Goal: Task Accomplishment & Management: Complete application form

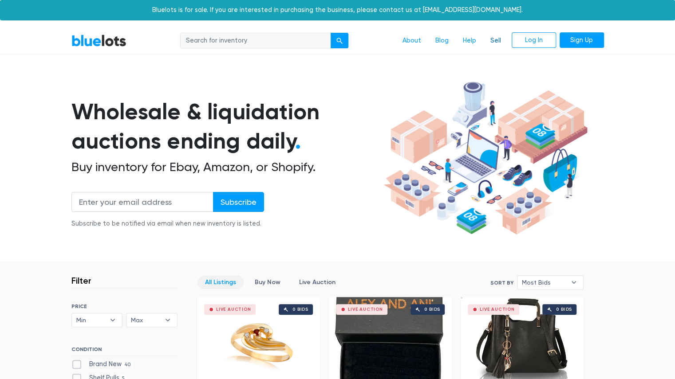
click at [490, 45] on link "Sell" at bounding box center [495, 40] width 25 height 17
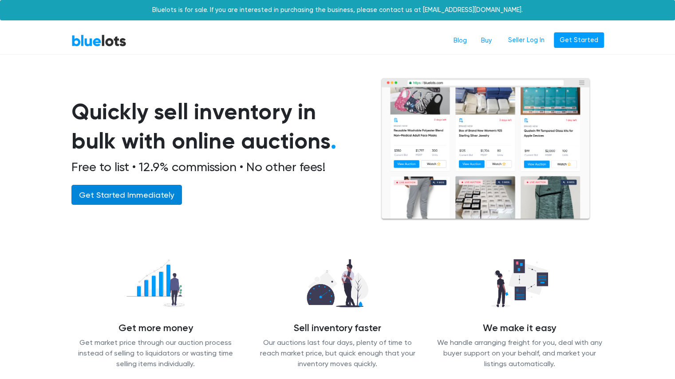
click at [122, 199] on link "Get Started Immediately" at bounding box center [126, 195] width 110 height 20
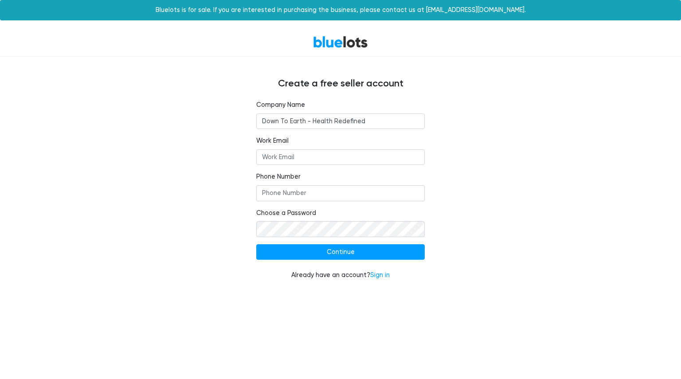
type input "Down To Earth - Health Redefined"
click at [295, 165] on input "Work Email" at bounding box center [340, 157] width 169 height 16
click at [296, 147] on fieldset "Work Email contact@" at bounding box center [340, 150] width 169 height 29
click at [294, 155] on input "contact@" at bounding box center [340, 157] width 169 height 16
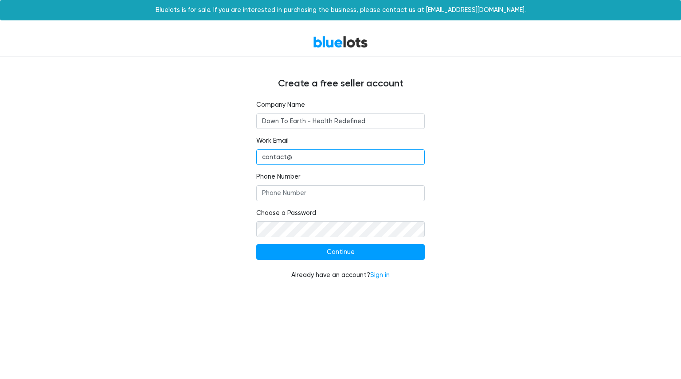
click at [294, 155] on input "contact@" at bounding box center [340, 157] width 169 height 16
paste input "dtehealth.org"
type input "contact@dtehealth.org"
click at [299, 196] on input "Phone Number" at bounding box center [340, 193] width 169 height 16
type input "+447538598355"
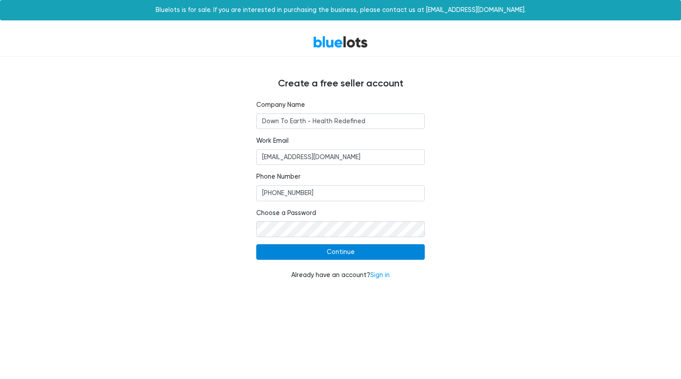
click at [294, 257] on input "Continue" at bounding box center [340, 252] width 169 height 16
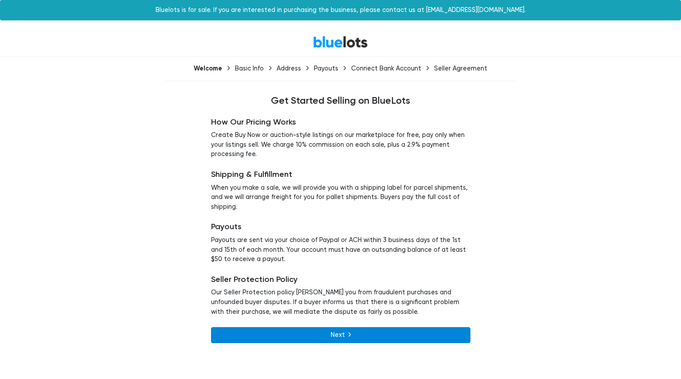
click at [338, 342] on link "Next" at bounding box center [340, 335] width 259 height 16
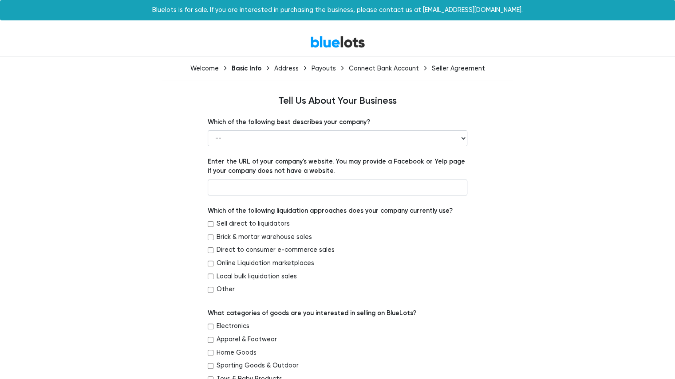
scroll to position [9, 0]
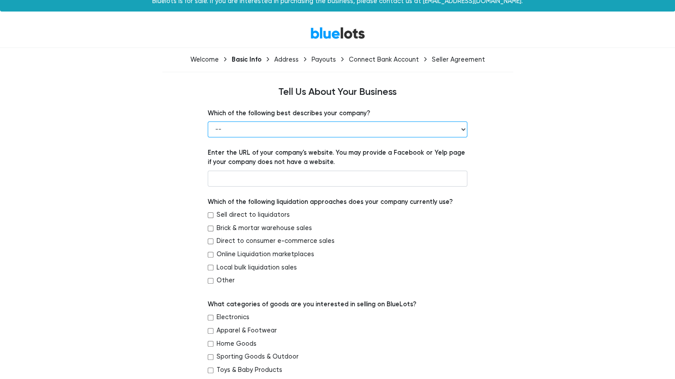
click at [284, 132] on select "-- Retailer Wholesaler Brand or Manufacturer Liquidator 3PL Other" at bounding box center [337, 130] width 259 height 16
select select "Retailer"
click at [208, 122] on select "-- Retailer Wholesaler Brand or Manufacturer Liquidator 3PL Other" at bounding box center [337, 130] width 259 height 16
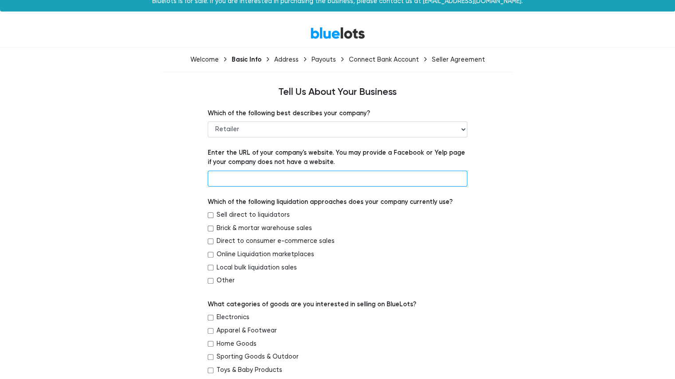
click at [290, 175] on input "text" at bounding box center [337, 179] width 259 height 16
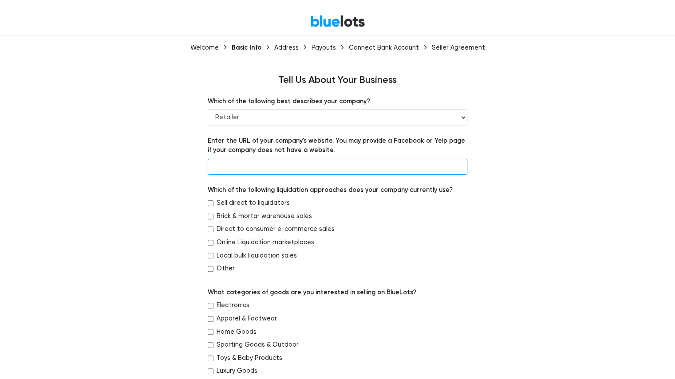
scroll to position [21, 0]
paste input "https://www.instagram.com/downtoearth.health/?hl=en"
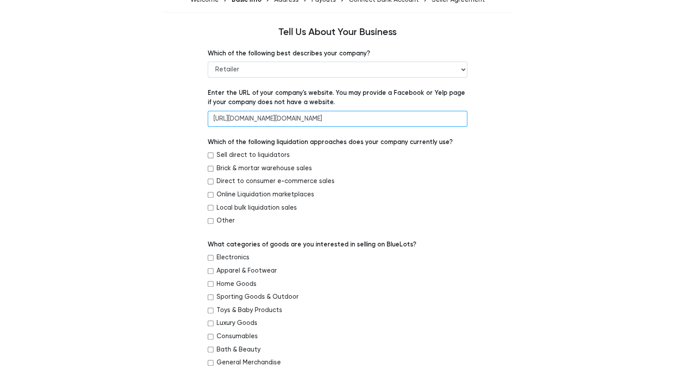
scroll to position [72, 0]
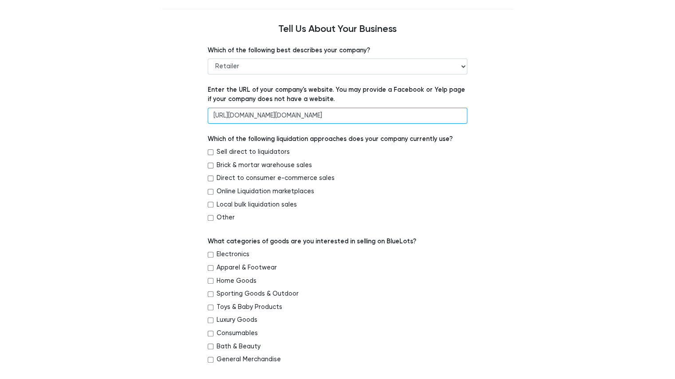
type input "https://www.instagram.com/downtoearth.health/?hl=en"
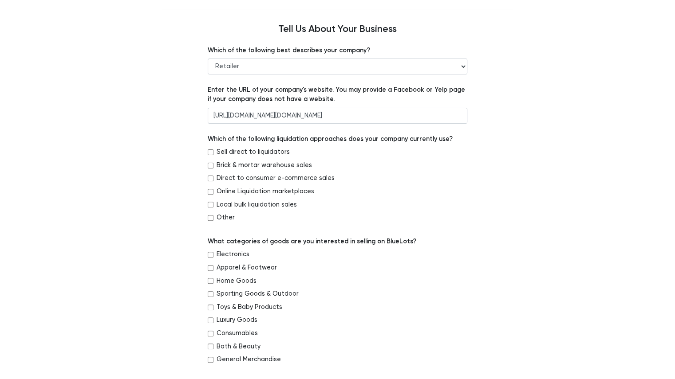
click at [371, 145] on div "Which of the following liquidation approaches does your company currently use? …" at bounding box center [337, 180] width 259 height 92
click at [234, 177] on label "Direct to consumer e-commerce sales" at bounding box center [275, 178] width 118 height 10
click at [213, 177] on input "Direct to consumer e-commerce sales" at bounding box center [211, 179] width 6 height 6
checkbox input "true"
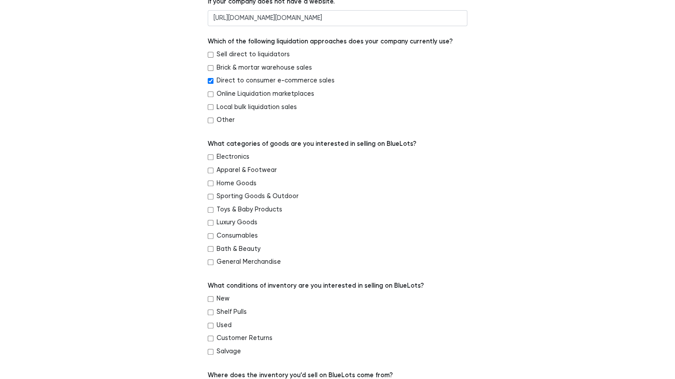
scroll to position [171, 0]
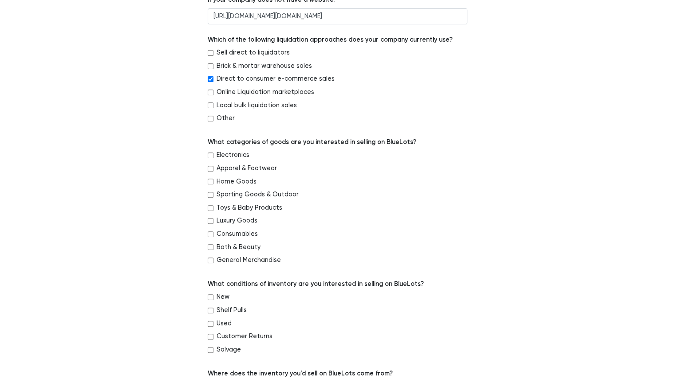
click at [232, 247] on label "Bath & Beauty" at bounding box center [238, 248] width 44 height 10
click at [213, 247] on input "Bath & Beauty" at bounding box center [211, 247] width 6 height 6
checkbox input "true"
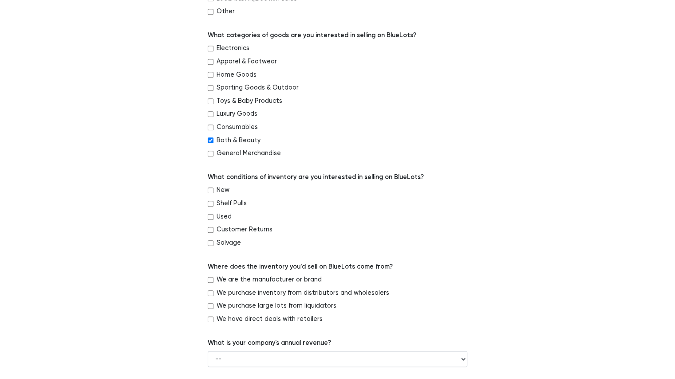
scroll to position [278, 0]
click at [230, 153] on label "General Merchandise" at bounding box center [248, 154] width 64 height 10
click at [213, 153] on input "General Merchandise" at bounding box center [211, 154] width 6 height 6
checkbox input "true"
click at [224, 190] on label "New" at bounding box center [222, 191] width 13 height 10
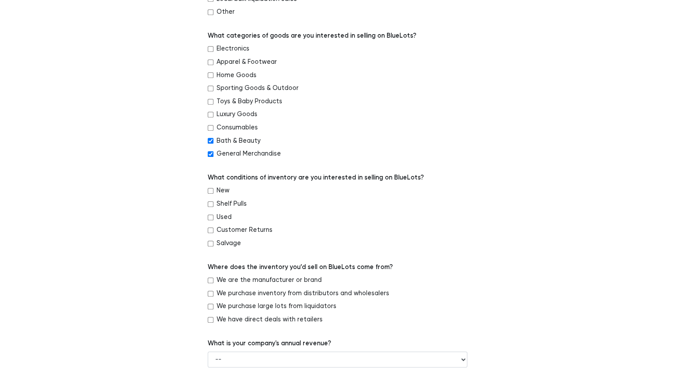
click at [213, 190] on input "New" at bounding box center [211, 191] width 6 height 6
checkbox input "true"
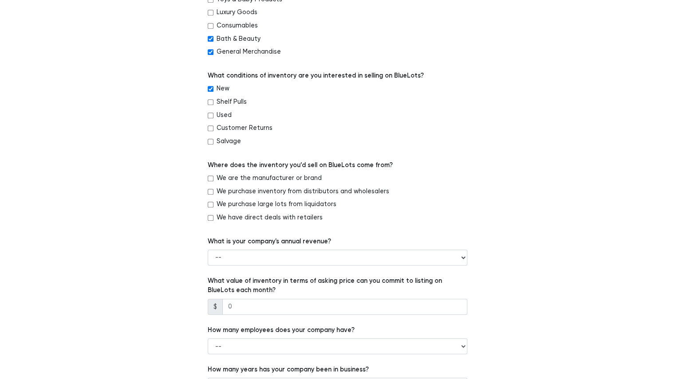
scroll to position [381, 0]
click at [252, 176] on label "We are the manufacturer or brand" at bounding box center [268, 178] width 105 height 10
click at [213, 176] on input "We are the manufacturer or brand" at bounding box center [211, 178] width 6 height 6
checkbox input "true"
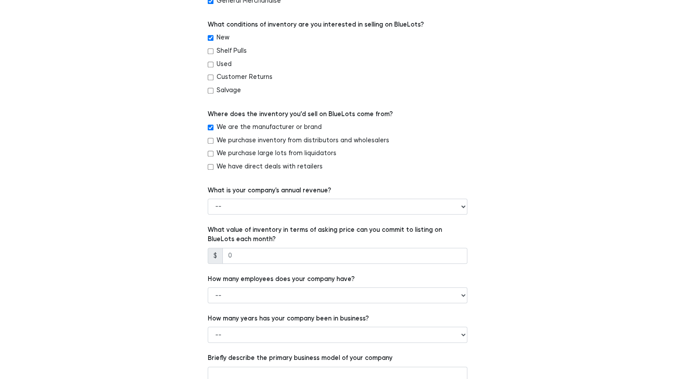
scroll to position [431, 0]
click at [256, 204] on select "-- Less than $100,000 $100,000 to $500,000 $500,000 to $1,000,000 $1,000,000 to…" at bounding box center [337, 206] width 259 height 16
select select "Less than $100,000"
click at [208, 198] on select "-- Less than $100,000 $100,000 to $500,000 $500,000 to $1,000,000 $1,000,000 to…" at bounding box center [337, 206] width 259 height 16
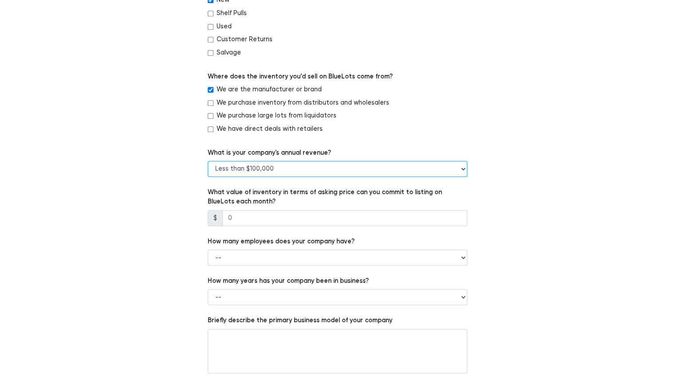
scroll to position [471, 0]
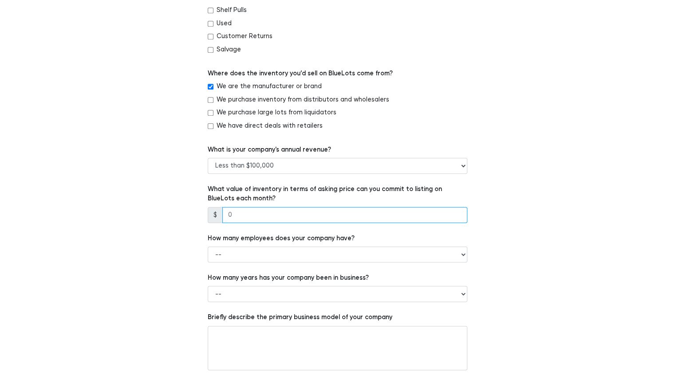
click at [256, 218] on input "number" at bounding box center [344, 215] width 245 height 16
click at [252, 262] on form "Which of the following best describes your company? -- Retailer Wholesaler Bran…" at bounding box center [337, 21] width 259 height 751
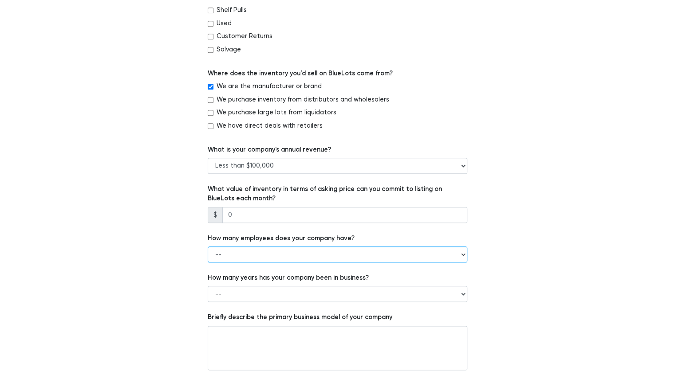
click at [251, 249] on select "-- 1 - 5 6 - 20 21 - 50 More than 50" at bounding box center [337, 255] width 259 height 16
select select "1 - 5"
click at [208, 247] on select "-- 1 - 5 6 - 20 21 - 50 More than 50" at bounding box center [337, 255] width 259 height 16
click at [251, 225] on form "Which of the following best describes your company? -- Retailer Wholesaler Bran…" at bounding box center [337, 21] width 259 height 751
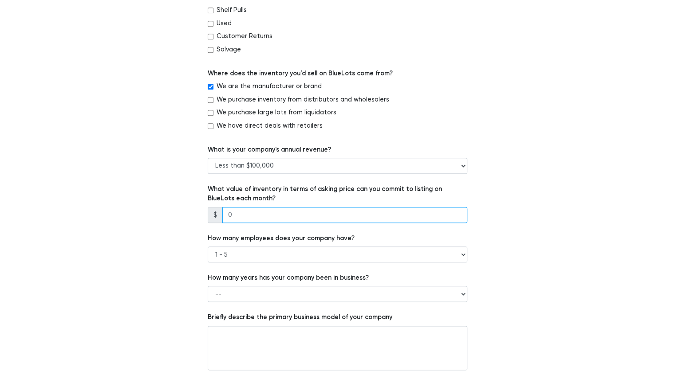
click at [246, 216] on input "number" at bounding box center [344, 215] width 245 height 16
type input "45000"
click at [142, 259] on div "Which of the following best describes your company? -- Retailer Wholesaler Bran…" at bounding box center [338, 21] width 546 height 751
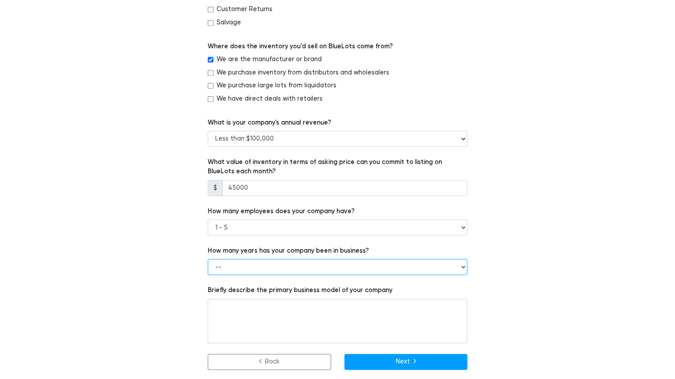
click at [247, 265] on select "-- Less than 1 year 1 to 3 years 4+ years" at bounding box center [337, 267] width 259 height 16
select select "1 to 3 years"
click at [208, 259] on select "-- Less than 1 year 1 to 3 years 4+ years" at bounding box center [337, 267] width 259 height 16
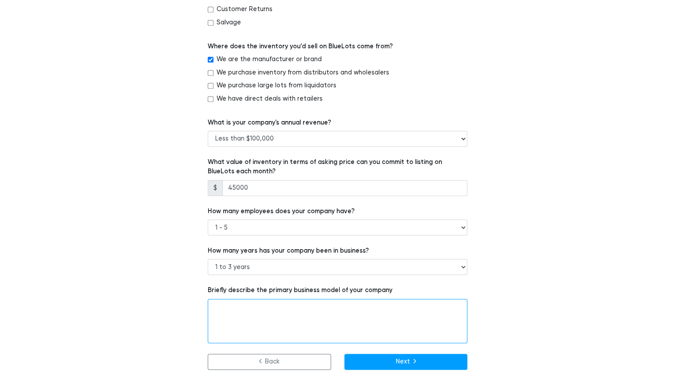
click at [223, 306] on textarea at bounding box center [337, 321] width 259 height 44
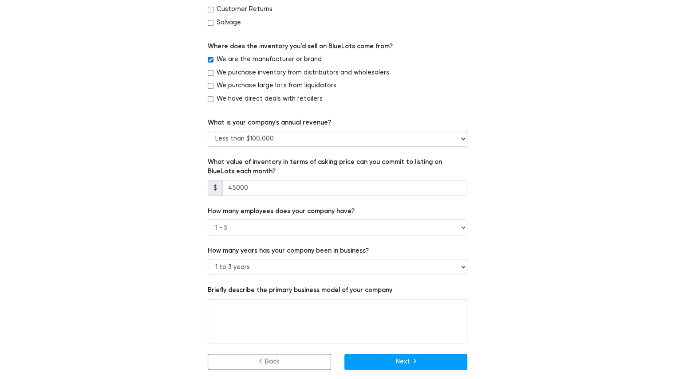
click at [236, 288] on label "Briefly describe the primary business model of your company" at bounding box center [300, 291] width 185 height 10
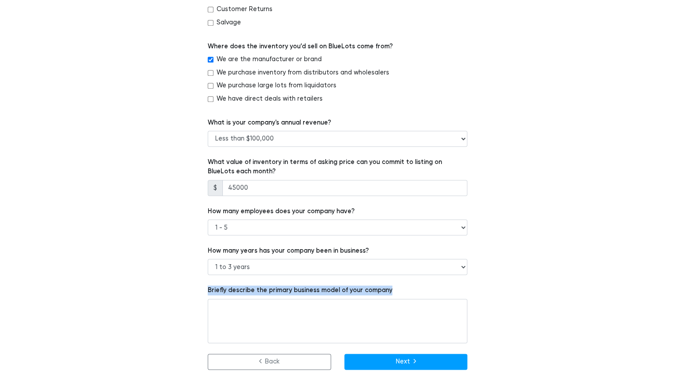
click at [236, 288] on label "Briefly describe the primary business model of your company" at bounding box center [300, 291] width 185 height 10
copy label "Briefly describe the primary business model of your company"
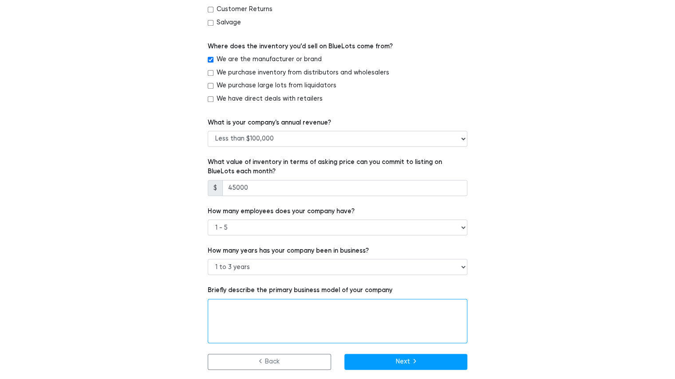
click at [271, 321] on textarea at bounding box center [337, 321] width 259 height 44
paste textarea "We operate a direct-to-consumer e-commerce business. We sell branded sleep and …"
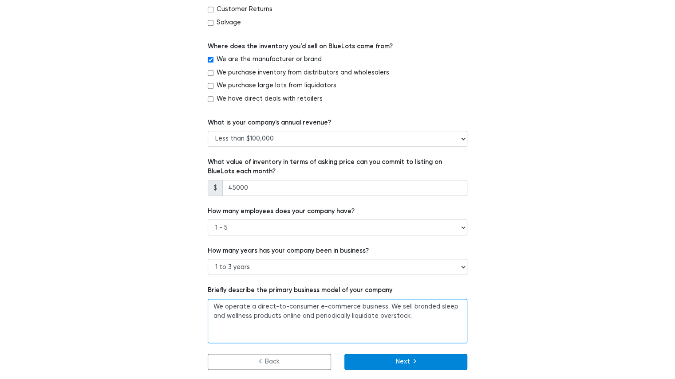
type textarea "We operate a direct-to-consumer e-commerce business. We sell branded sleep and …"
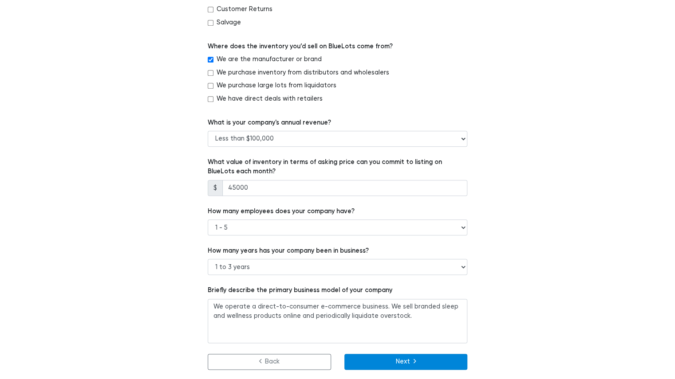
click at [378, 361] on button "Next" at bounding box center [405, 362] width 123 height 16
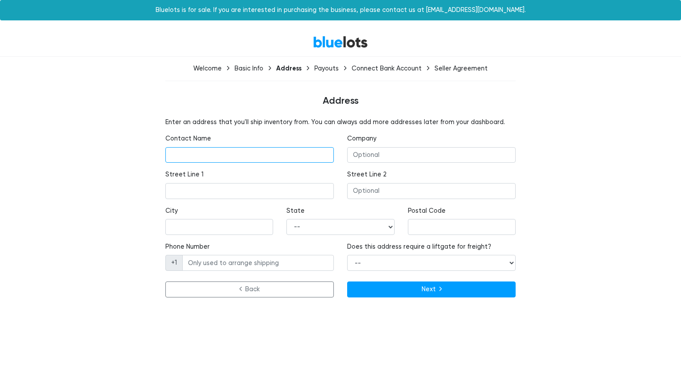
click at [197, 152] on input "text" at bounding box center [249, 155] width 169 height 16
type input "[PERSON_NAME]"
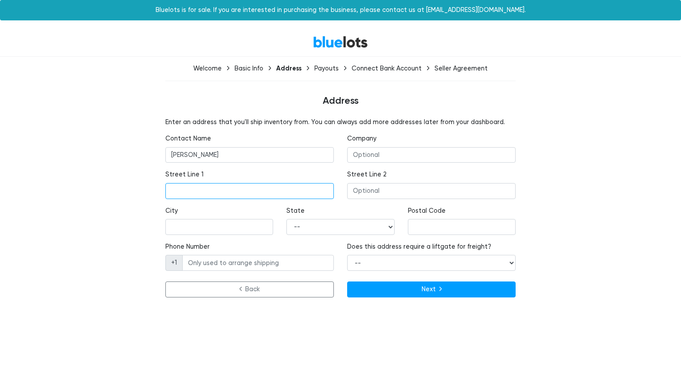
click at [181, 196] on input "text" at bounding box center [249, 191] width 169 height 16
type input "[STREET_ADDRESS][PERSON_NAME]"
click at [200, 233] on input "text" at bounding box center [219, 227] width 108 height 16
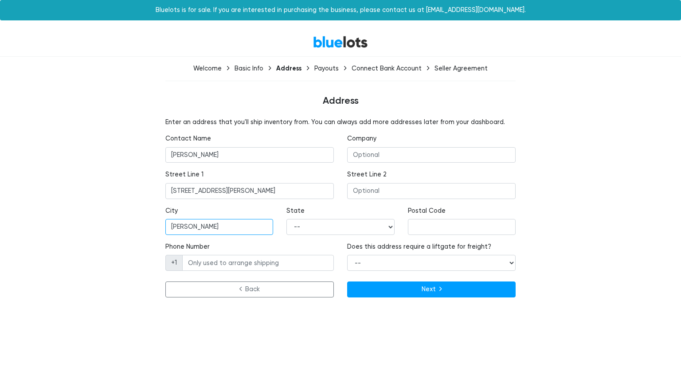
type input "[PERSON_NAME]"
click at [302, 227] on select "-- [US_STATE] [US_STATE] [US_STATE] [US_STATE] [US_STATE] [US_STATE] [US_STATE]…" at bounding box center [341, 227] width 108 height 16
select select "WY"
click at [287, 219] on select "-- [US_STATE] [US_STATE] [US_STATE] [US_STATE] [US_STATE] [US_STATE] [US_STATE]…" at bounding box center [341, 227] width 108 height 16
click at [476, 225] on input "text" at bounding box center [462, 227] width 108 height 16
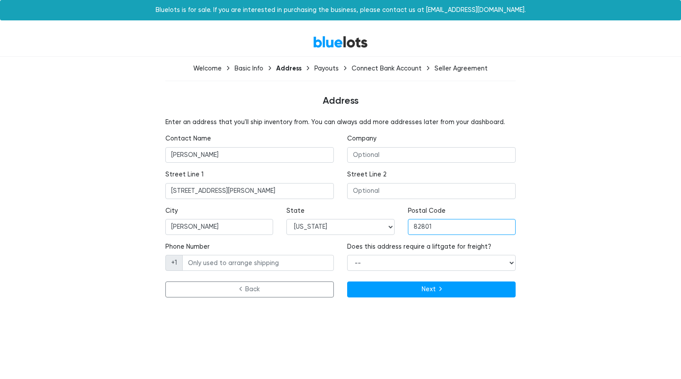
type input "82801"
click at [274, 267] on input "Phone Number" at bounding box center [258, 263] width 152 height 16
click at [176, 262] on span "+1" at bounding box center [173, 263] width 17 height 16
click at [218, 265] on input "Phone Number" at bounding box center [258, 263] width 152 height 16
click at [356, 267] on select "-- Yes No" at bounding box center [431, 263] width 169 height 16
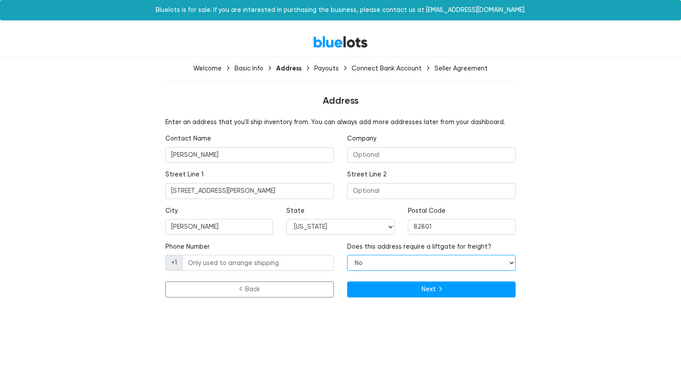
click at [347, 255] on select "-- Yes No" at bounding box center [431, 263] width 169 height 16
click at [361, 267] on select "-- Yes No" at bounding box center [431, 263] width 169 height 16
select select "true"
click at [347, 255] on select "-- Yes No" at bounding box center [431, 263] width 169 height 16
click at [235, 263] on input "Phone Number" at bounding box center [258, 263] width 152 height 16
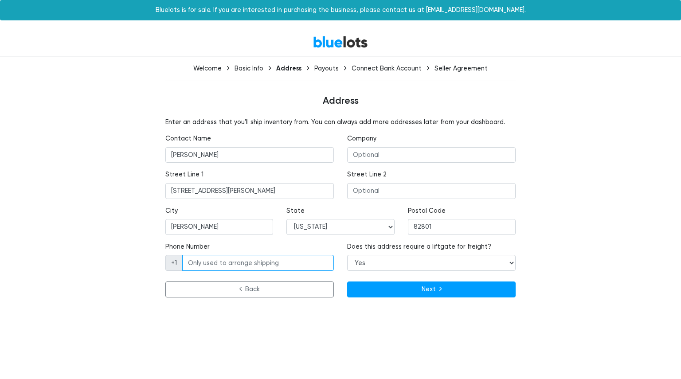
paste input "[PHONE_NUMBER]"
click at [241, 253] on div "Phone Number +1 [PHONE_NUMBER]" at bounding box center [249, 256] width 169 height 29
click at [240, 259] on input "[PHONE_NUMBER]" at bounding box center [258, 263] width 152 height 16
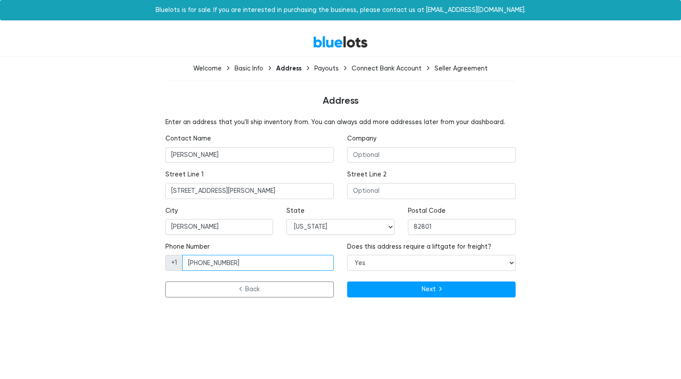
paste input "Office: [PHONE_NUMBER]"
click at [208, 264] on input "Office: [PHONE_NUMBER]" at bounding box center [258, 263] width 152 height 16
type input "[PHONE_NUMBER]"
click at [378, 149] on input "text" at bounding box center [431, 155] width 169 height 16
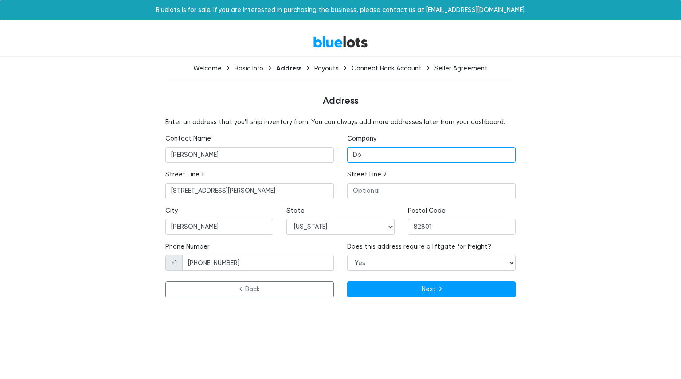
type input "D"
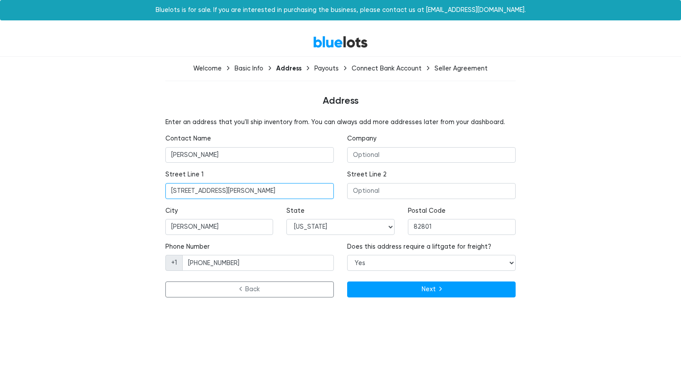
click at [196, 193] on input "[STREET_ADDRESS][PERSON_NAME]" at bounding box center [249, 191] width 169 height 16
